Goal: Information Seeking & Learning: Learn about a topic

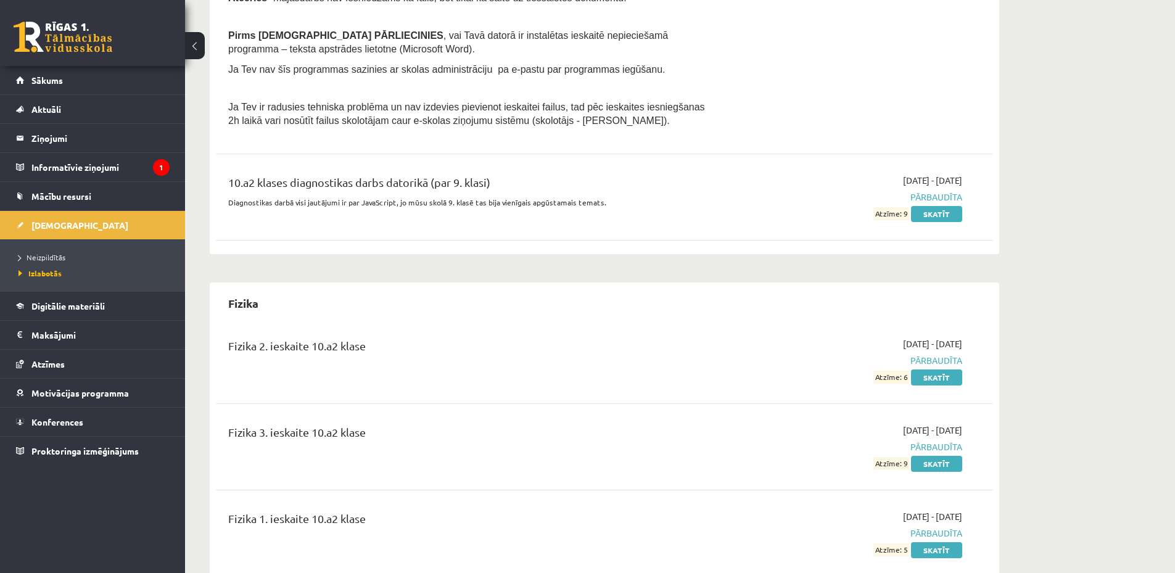
scroll to position [2036, 0]
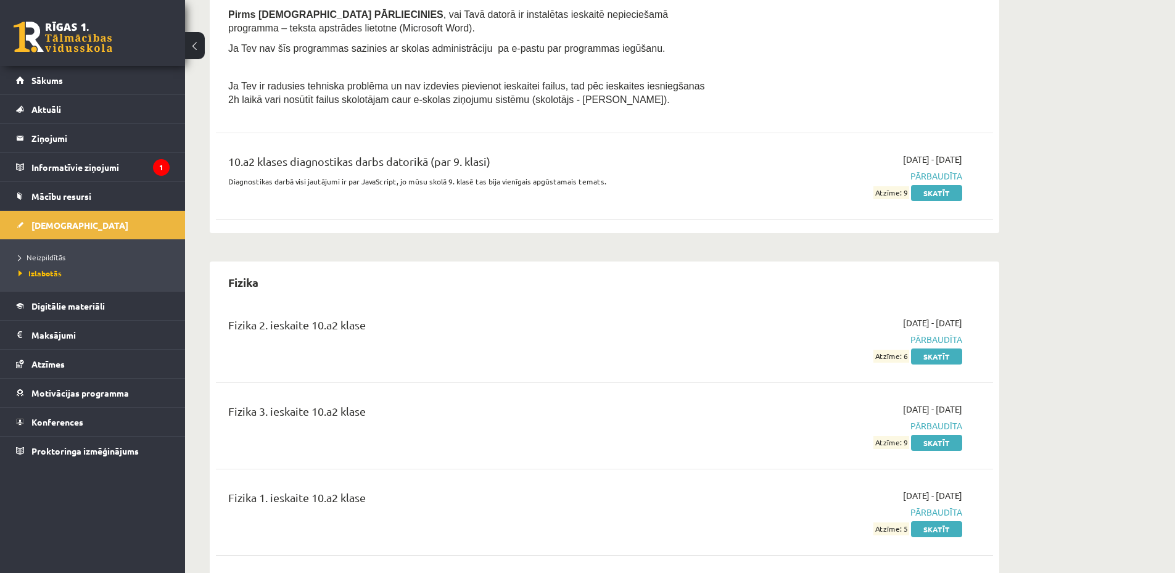
click at [110, 30] on link at bounding box center [63, 37] width 99 height 31
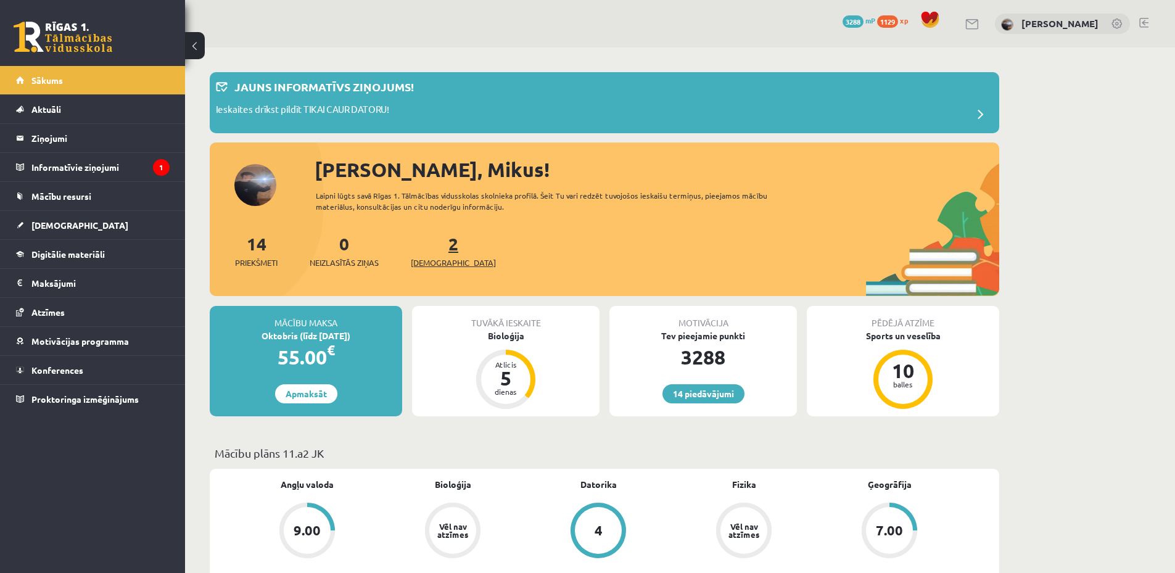
click at [434, 244] on link "2 Ieskaites" at bounding box center [453, 251] width 85 height 36
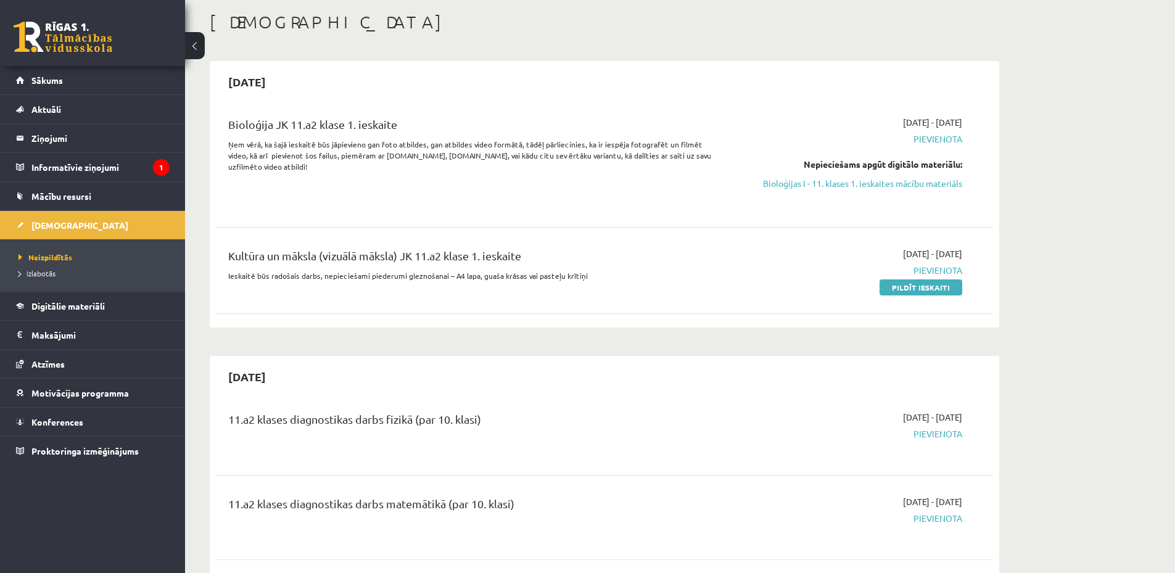
scroll to position [62, 0]
click at [811, 184] on link "Bioloģijas I - 11. klases 1. ieskaites mācību materiāls" at bounding box center [846, 182] width 233 height 13
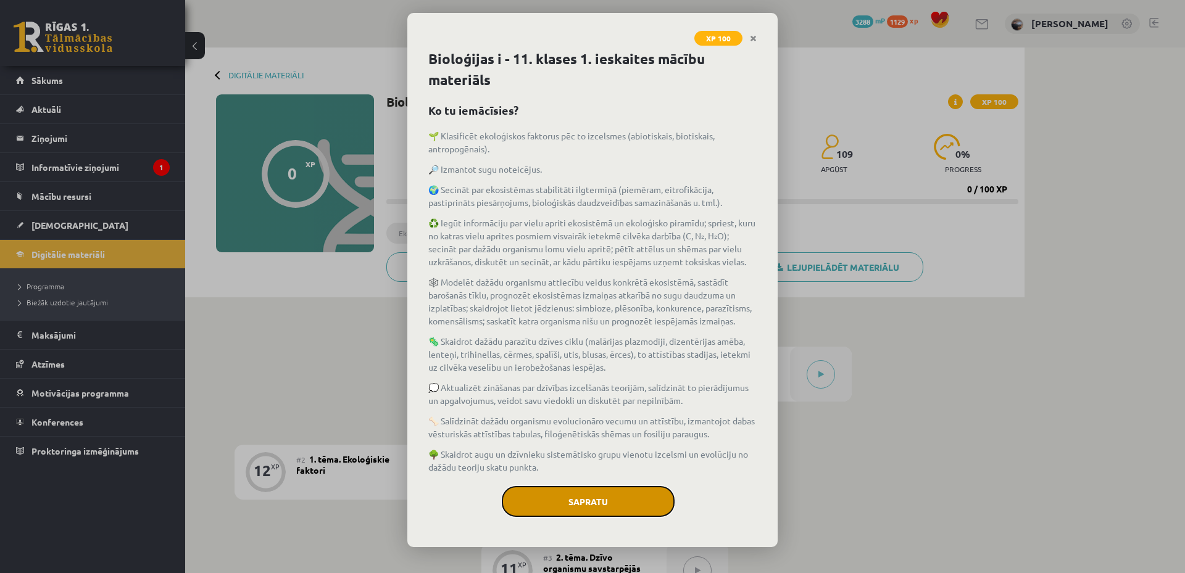
click at [595, 496] on button "Sapratu" at bounding box center [588, 501] width 173 height 31
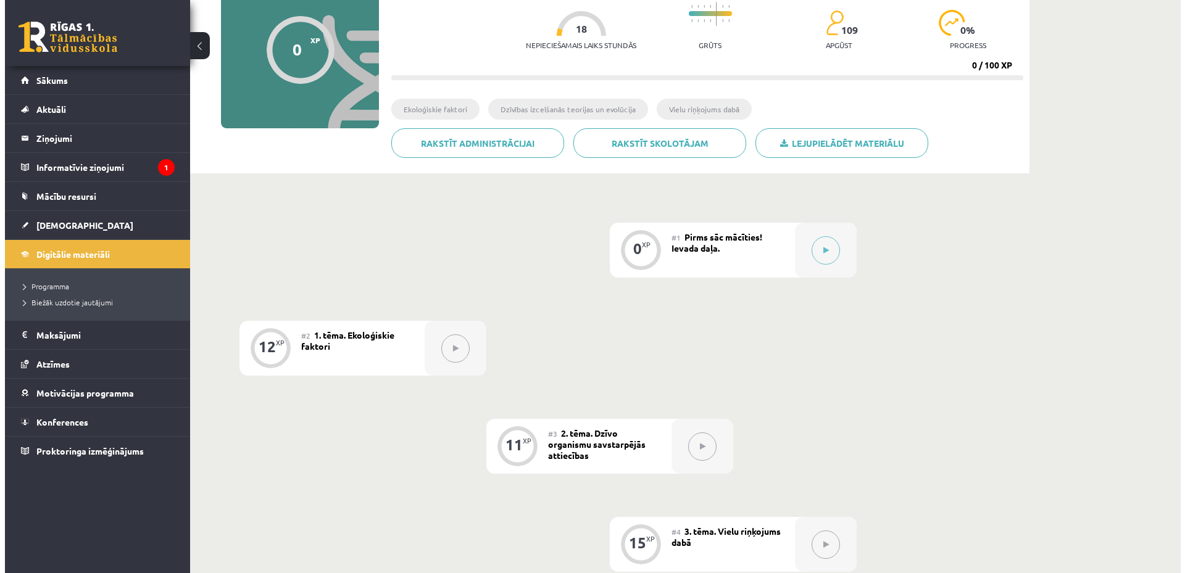
scroll to position [123, 0]
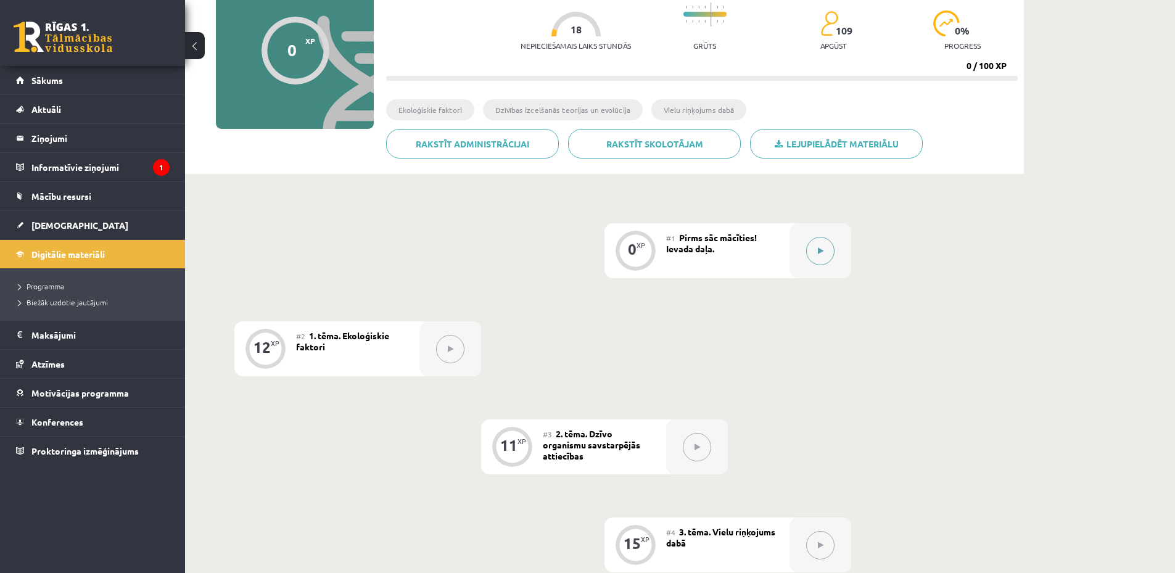
click at [821, 244] on button at bounding box center [820, 251] width 28 height 28
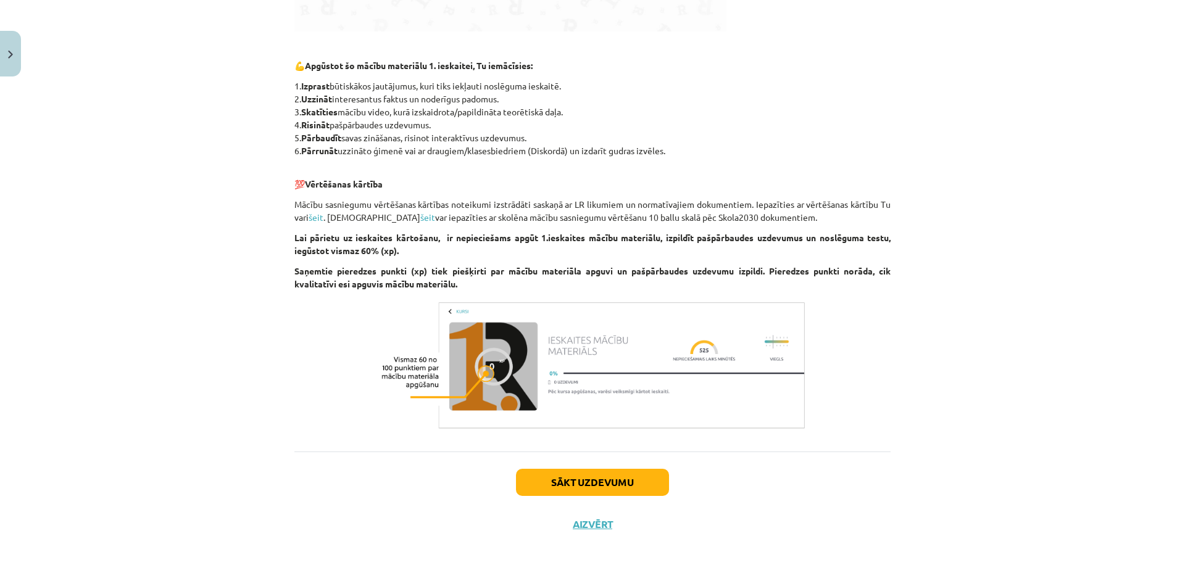
scroll to position [853, 0]
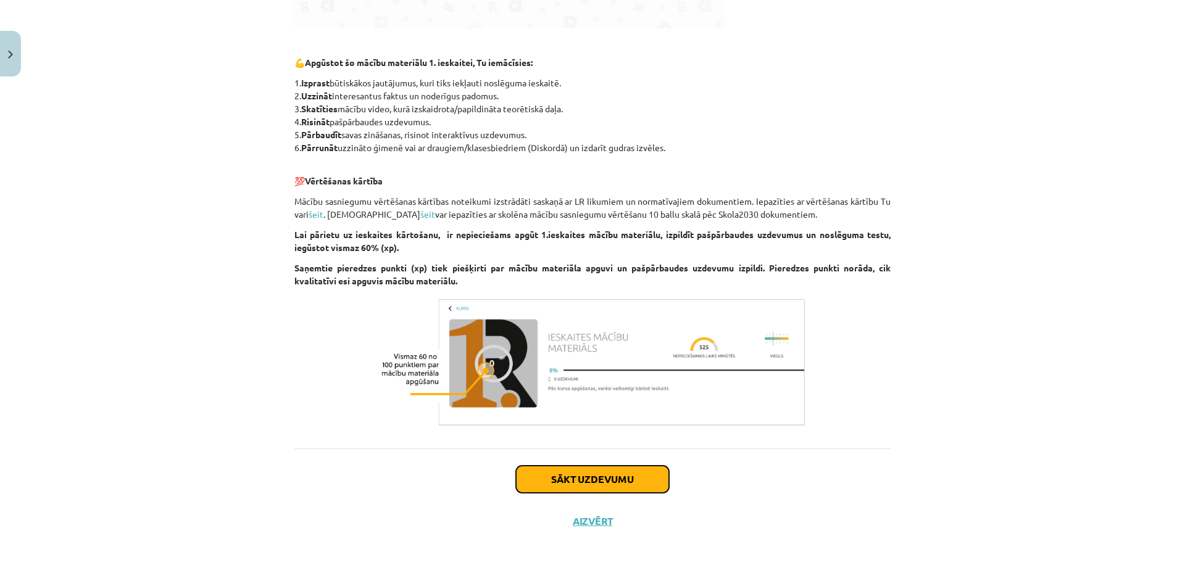
click at [587, 475] on button "Sākt uzdevumu" at bounding box center [592, 479] width 153 height 27
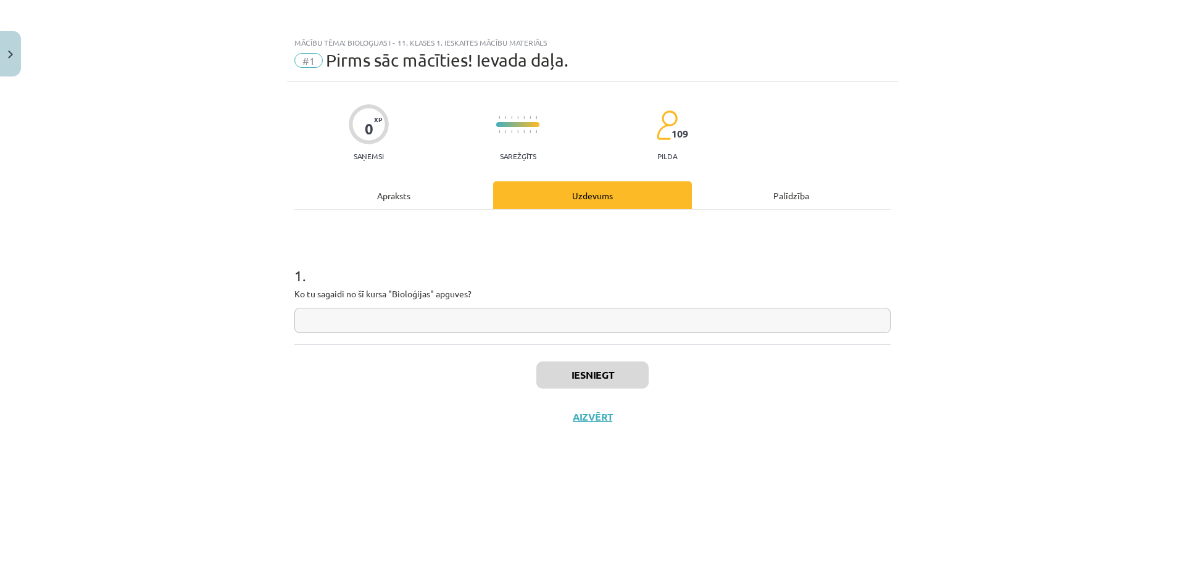
scroll to position [0, 0]
drag, startPoint x: 537, startPoint y: 314, endPoint x: 529, endPoint y: 318, distance: 9.7
click at [529, 318] on input "text" at bounding box center [592, 320] width 596 height 25
type input "**"
click at [611, 375] on button "Iesniegt" at bounding box center [592, 375] width 112 height 27
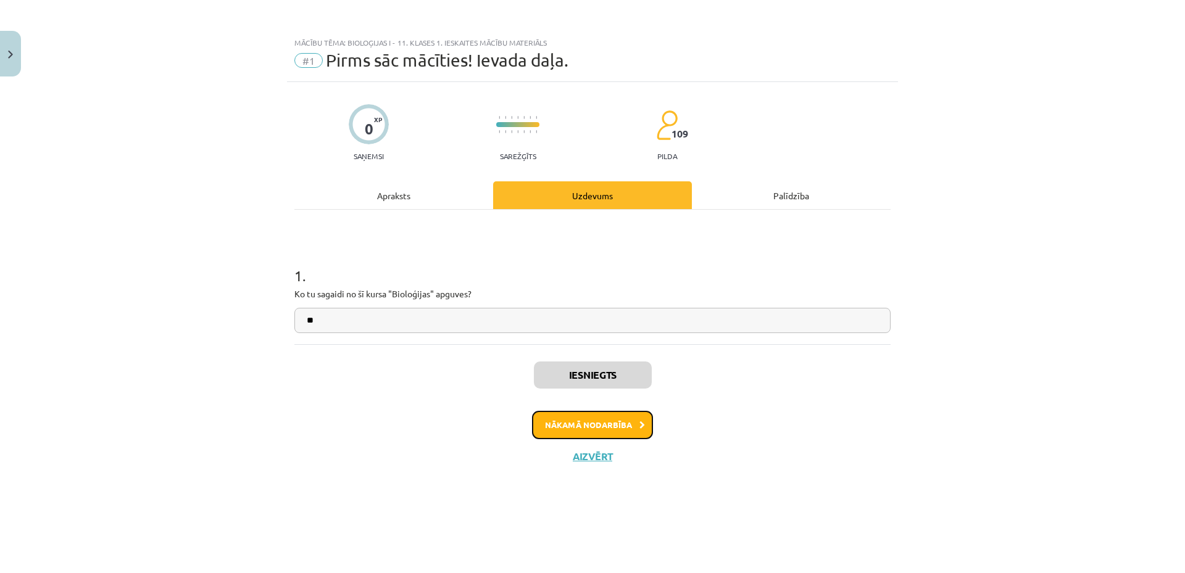
click at [570, 423] on button "Nākamā nodarbība" at bounding box center [592, 425] width 121 height 28
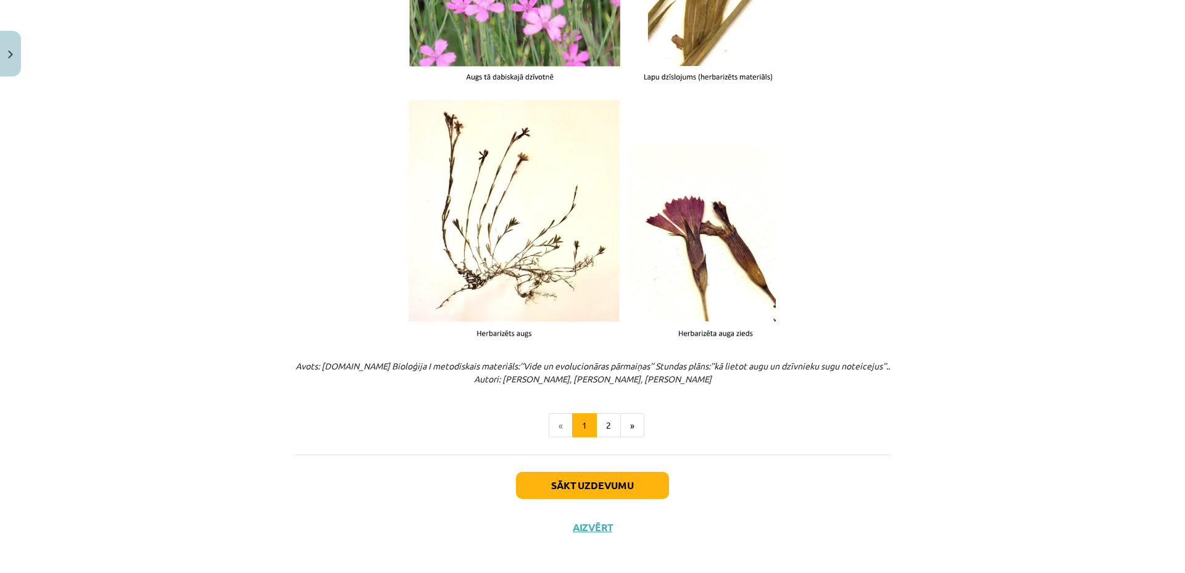
scroll to position [1440, 0]
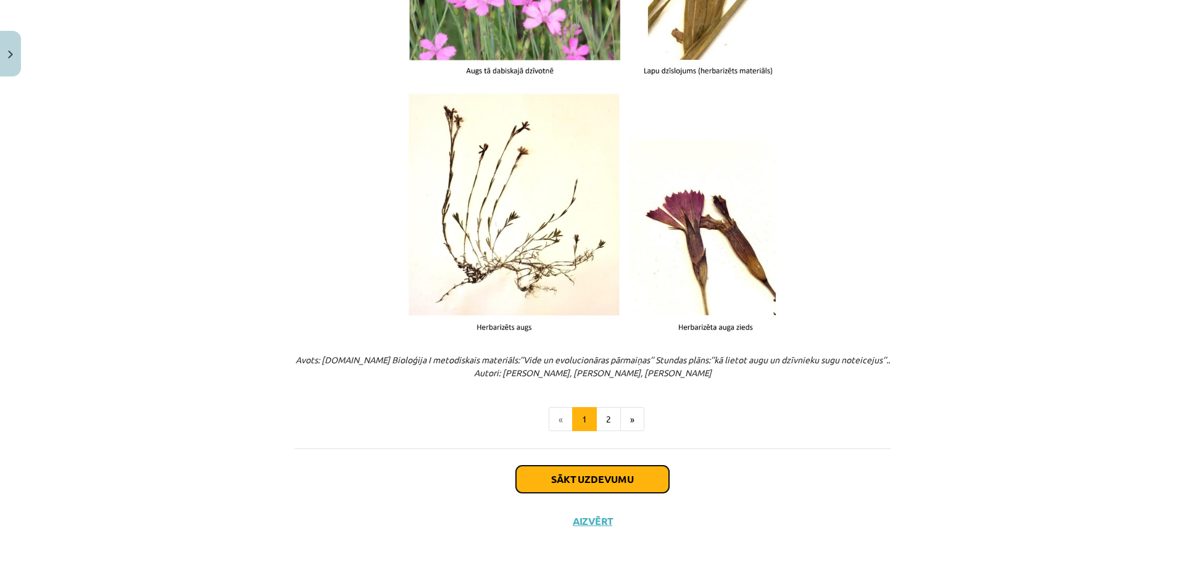
click at [616, 469] on button "Sākt uzdevumu" at bounding box center [592, 479] width 153 height 27
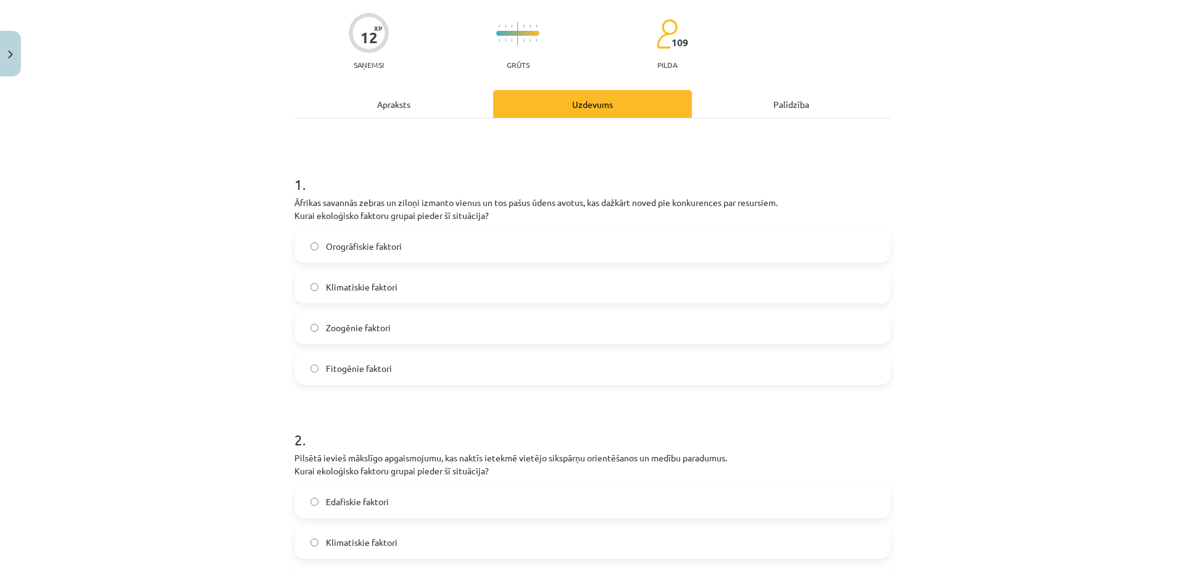
scroll to position [93, 0]
click at [406, 283] on label "Klimatiskie faktori" at bounding box center [593, 285] width 594 height 31
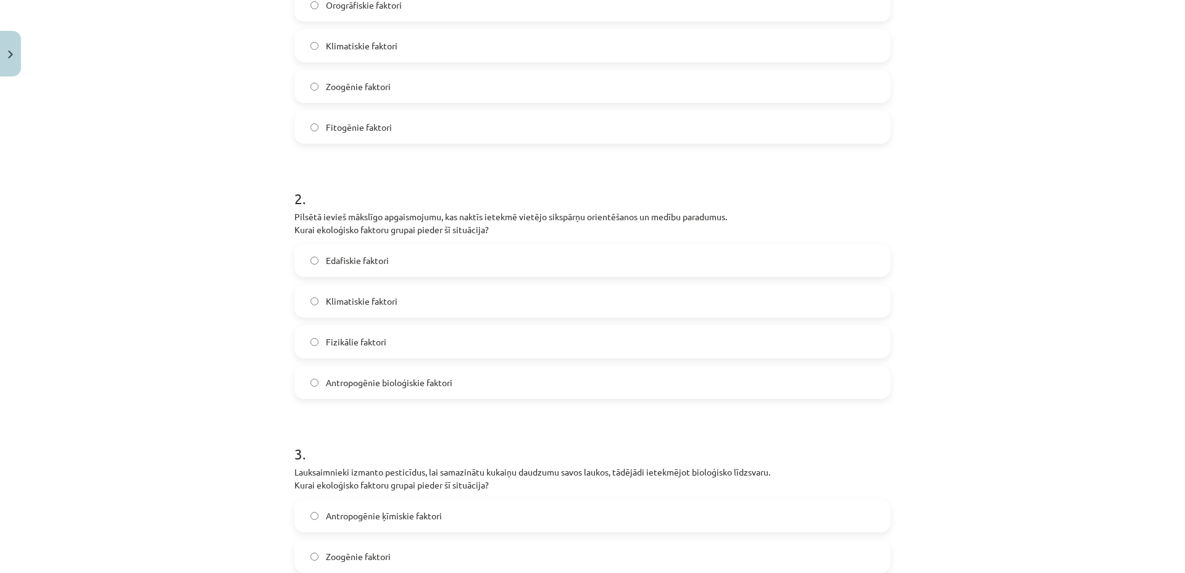
scroll to position [339, 0]
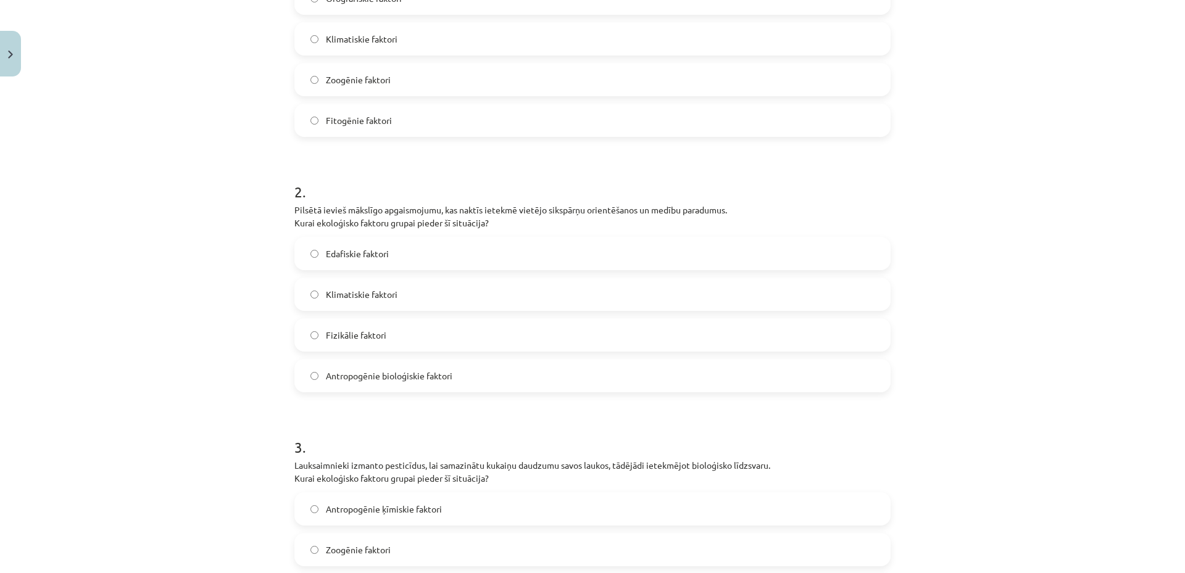
click at [394, 335] on label "Fizikālie faktori" at bounding box center [593, 335] width 594 height 31
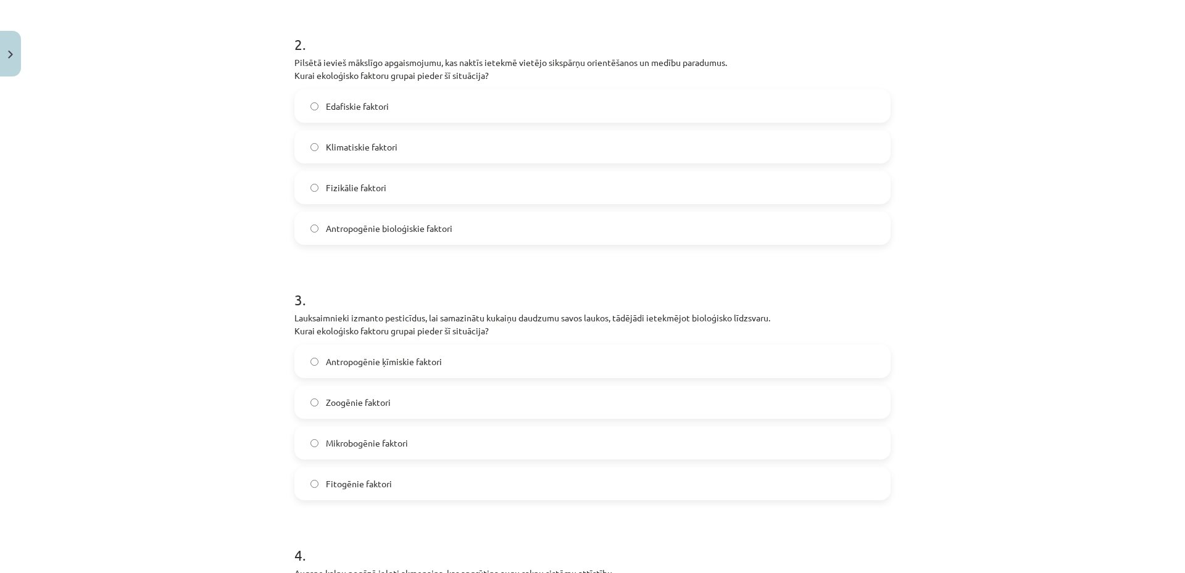
scroll to position [586, 0]
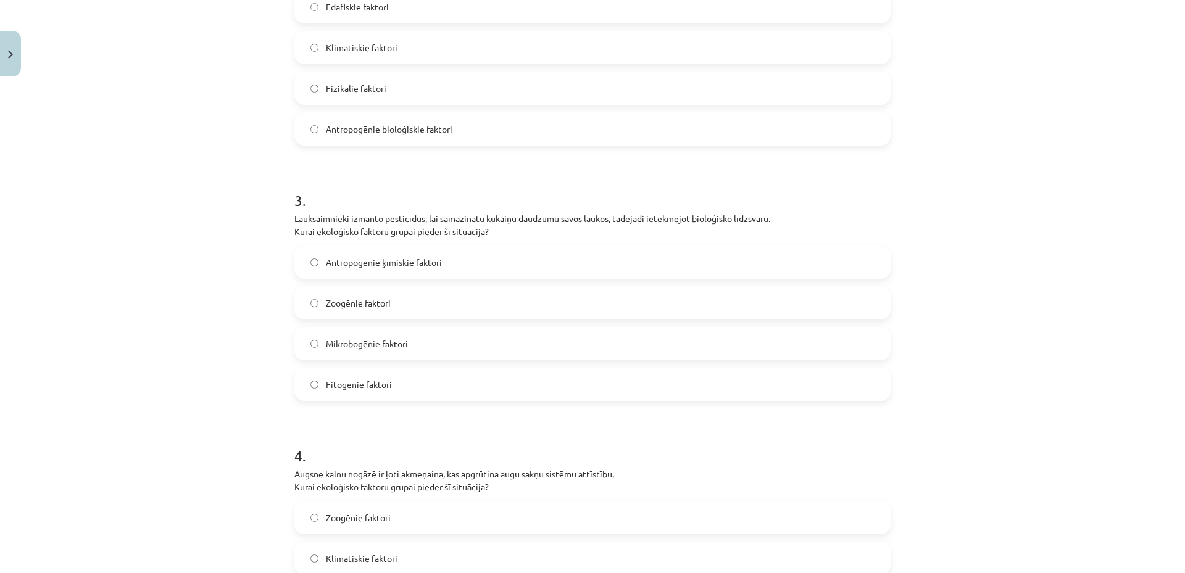
click at [397, 346] on span "Mikrobogēnie faktori" at bounding box center [367, 344] width 82 height 13
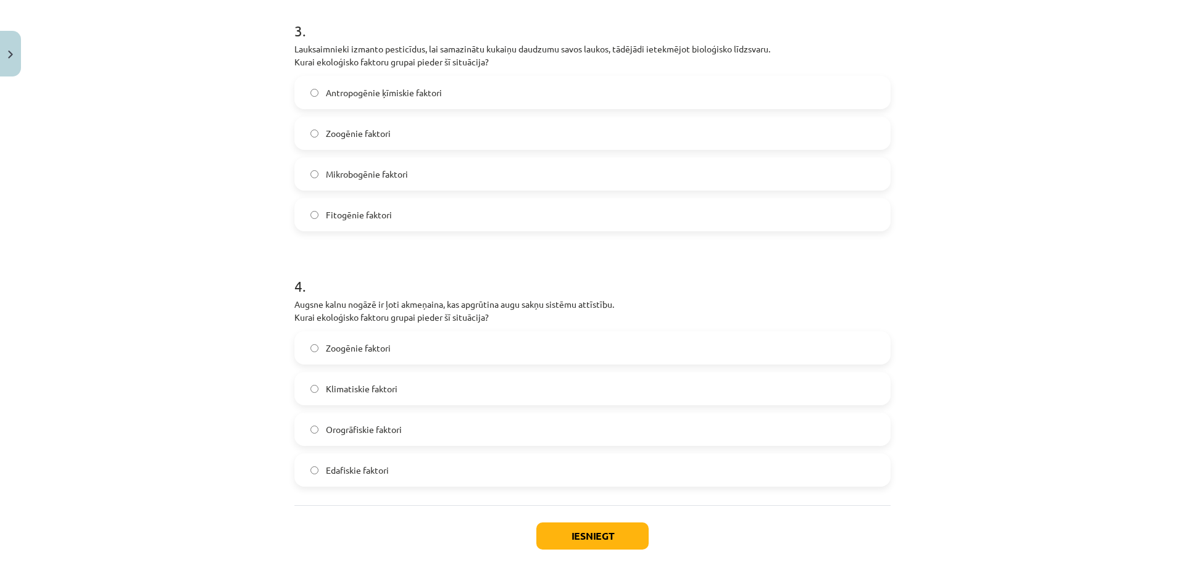
scroll to position [813, 0]
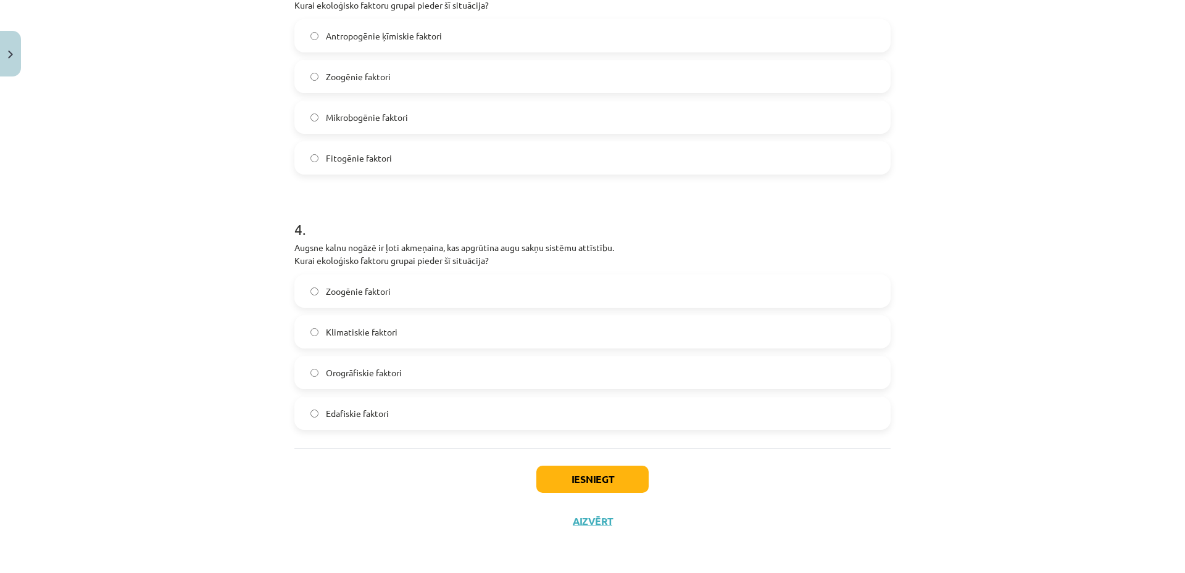
click at [376, 378] on span "Orogrāfiskie faktori" at bounding box center [364, 373] width 76 height 13
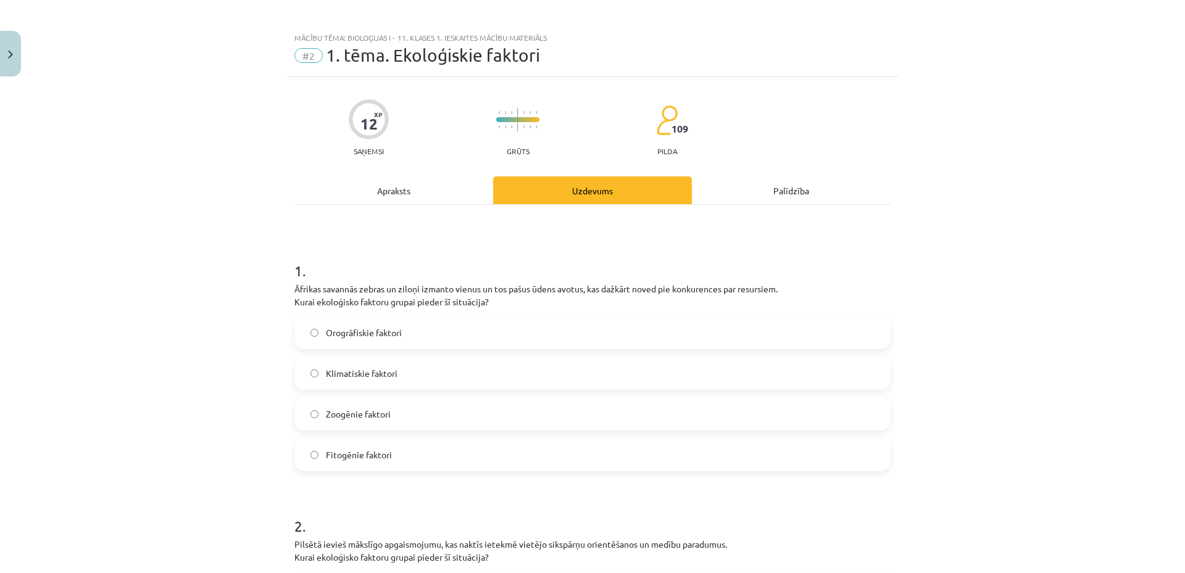
scroll to position [0, 0]
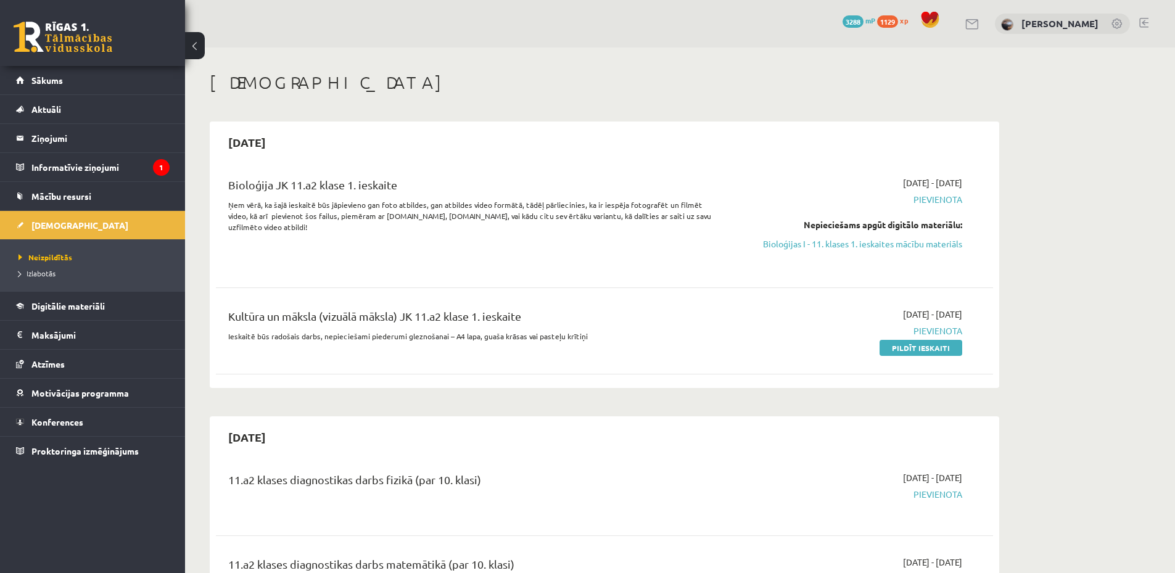
scroll to position [62, 0]
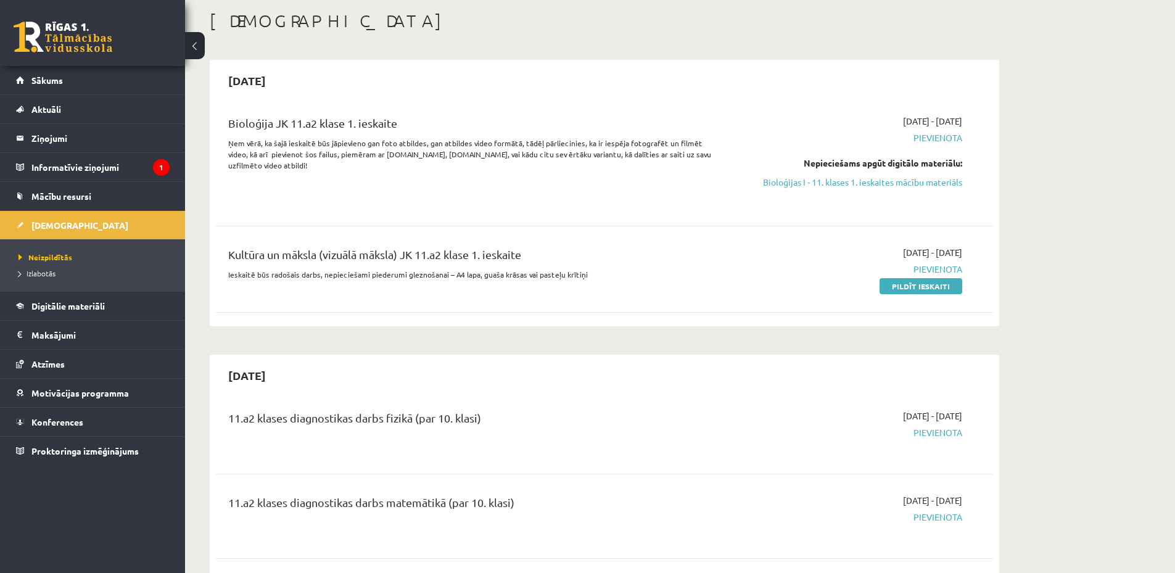
click at [47, 25] on link at bounding box center [63, 37] width 99 height 31
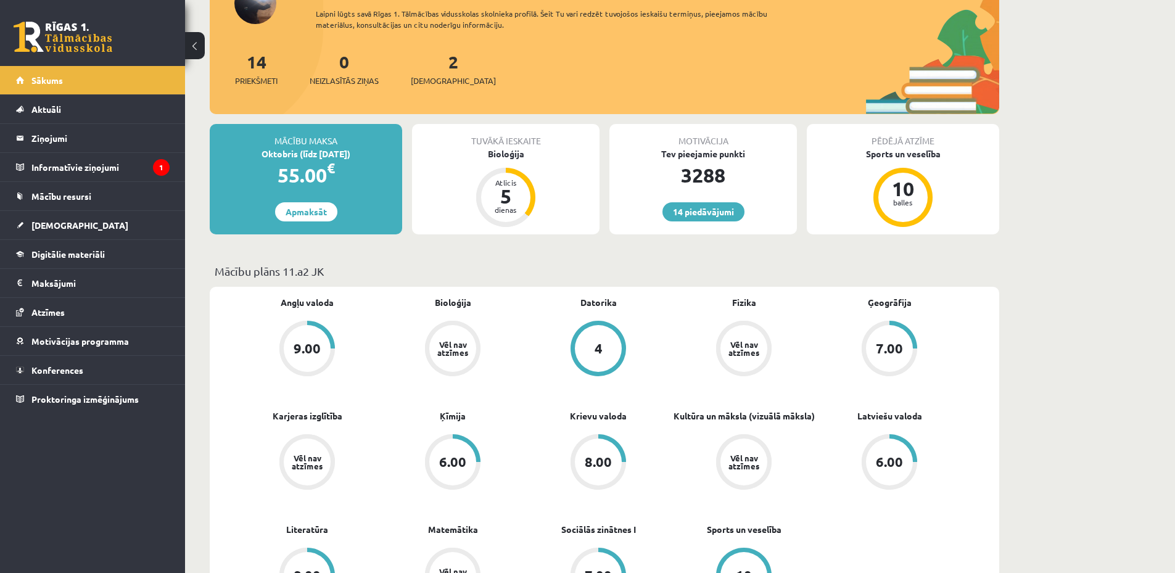
scroll to position [247, 0]
